Goal: Navigation & Orientation: Find specific page/section

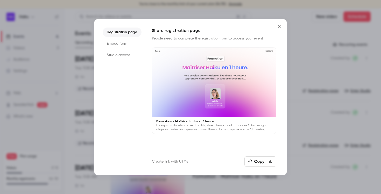
click at [279, 26] on icon "Close" at bounding box center [280, 26] width 6 height 4
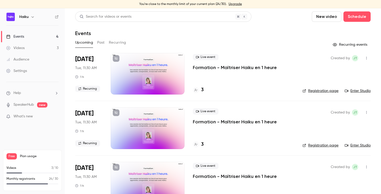
click at [36, 36] on link "Events 4" at bounding box center [32, 36] width 65 height 11
click at [104, 43] on button "Past" at bounding box center [101, 42] width 8 height 8
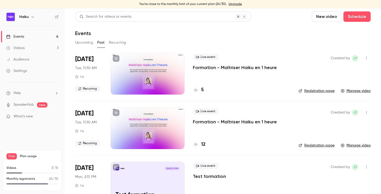
click at [202, 89] on h4 "5" at bounding box center [202, 89] width 3 height 7
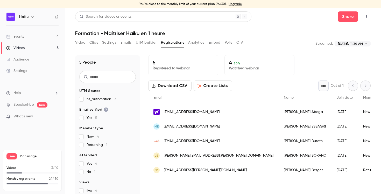
scroll to position [3, 0]
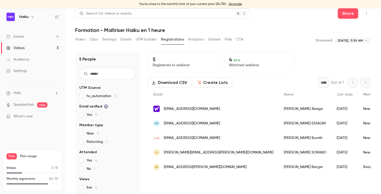
click at [195, 39] on button "Analytics" at bounding box center [196, 39] width 16 height 8
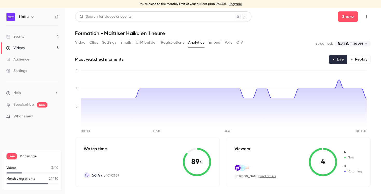
click at [19, 36] on div "Events" at bounding box center [15, 36] width 18 height 5
